Goal: Transaction & Acquisition: Subscribe to service/newsletter

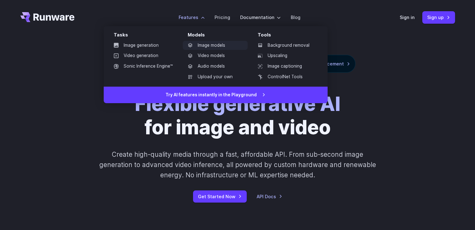
click at [193, 47] on icon at bounding box center [190, 45] width 5 height 5
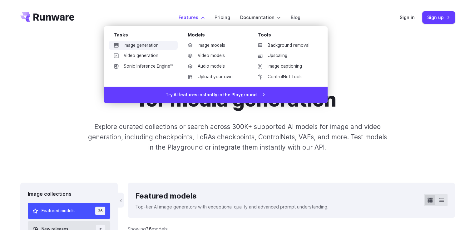
click at [152, 46] on link "Image generation" at bounding box center [143, 45] width 69 height 9
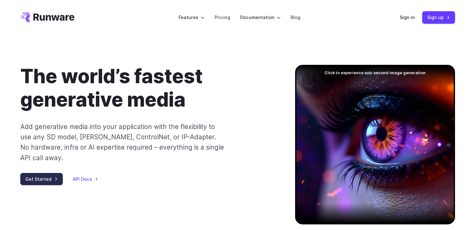
click at [31, 173] on link "Get Started" at bounding box center [41, 179] width 42 height 12
